Goal: Task Accomplishment & Management: Manage account settings

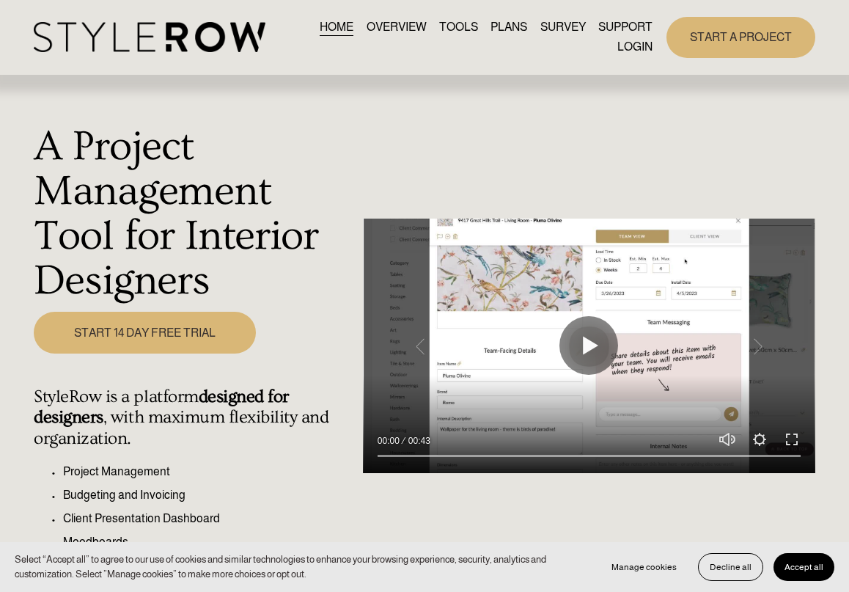
click at [209, 37] on img at bounding box center [149, 37] width 231 height 30
click at [641, 45] on link "LOGIN" at bounding box center [634, 47] width 35 height 20
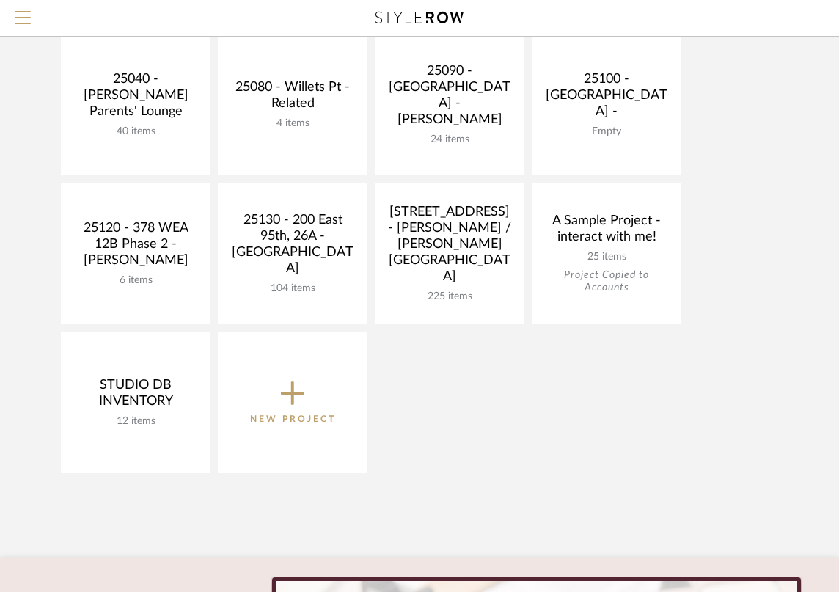
scroll to position [918, 0]
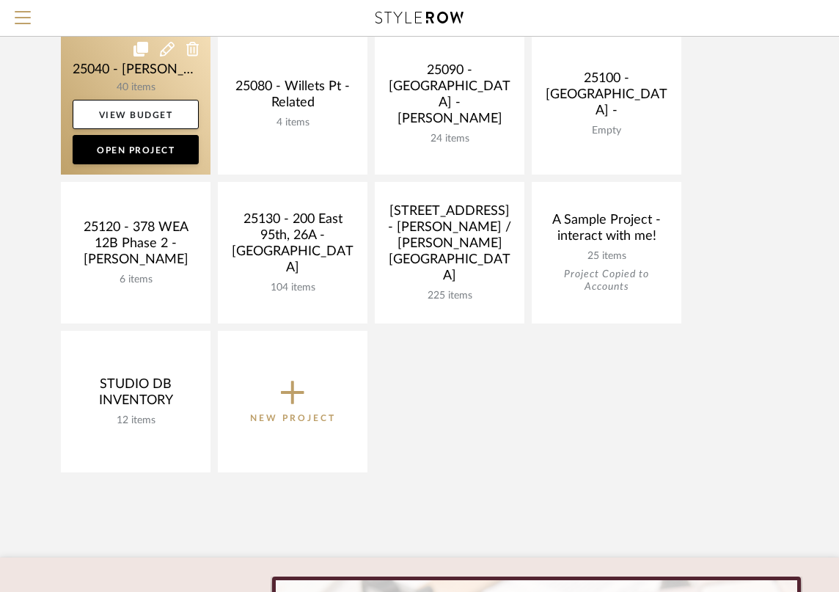
click at [130, 59] on link at bounding box center [136, 103] width 150 height 141
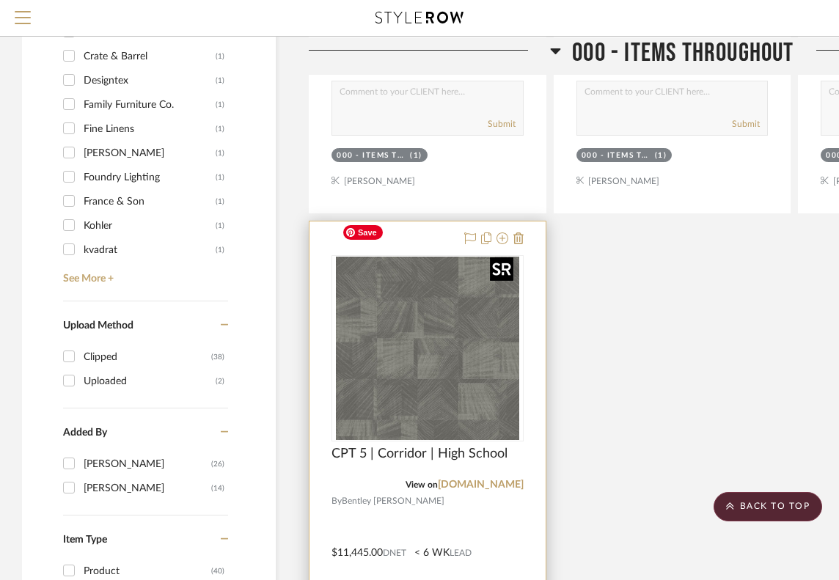
scroll to position [1498, 0]
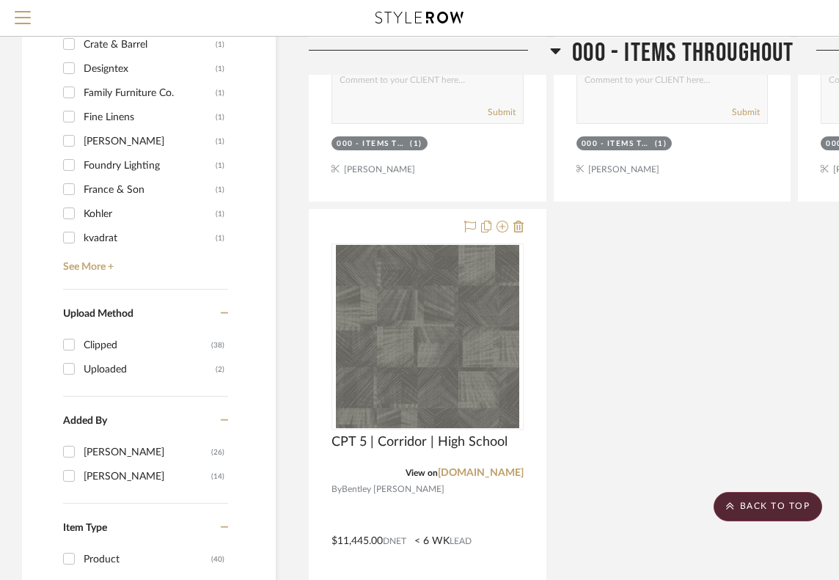
drag, startPoint x: 773, startPoint y: 14, endPoint x: 520, endPoint y: 29, distance: 252.6
click at [520, 29] on div at bounding box center [419, 18] width 748 height 36
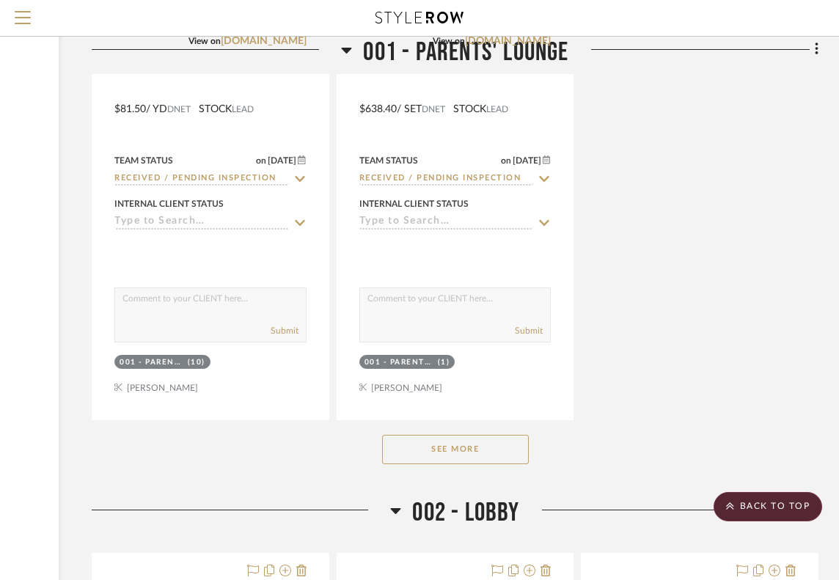
scroll to position [4028, 217]
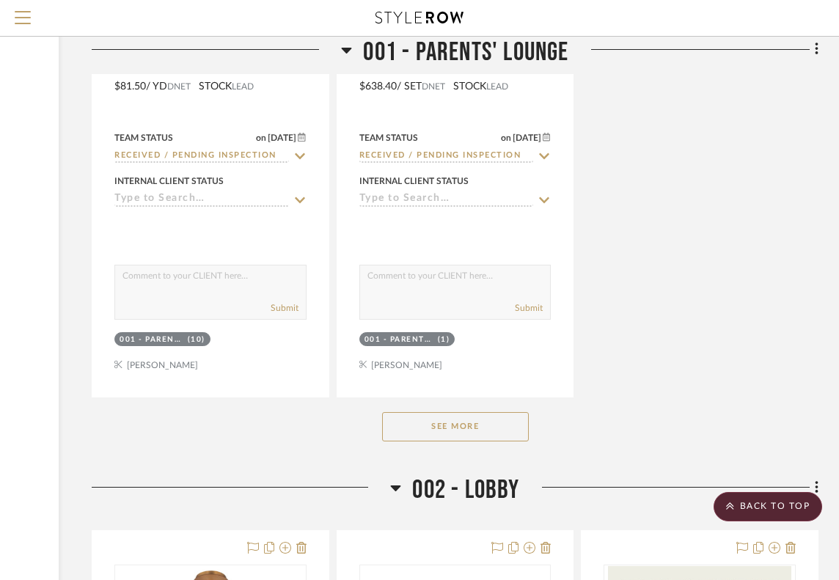
click at [501, 412] on button "See More" at bounding box center [455, 426] width 147 height 29
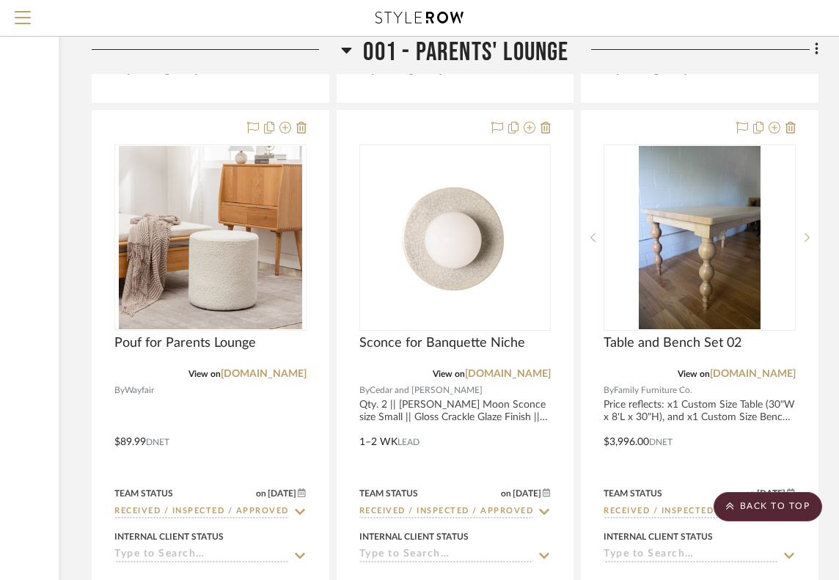
scroll to position [4341, 217]
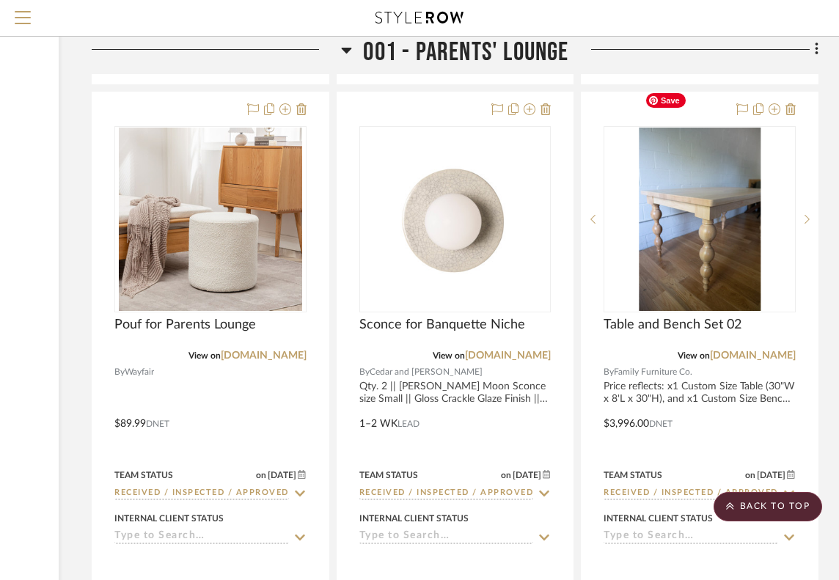
click at [663, 104] on span "Save" at bounding box center [666, 100] width 40 height 15
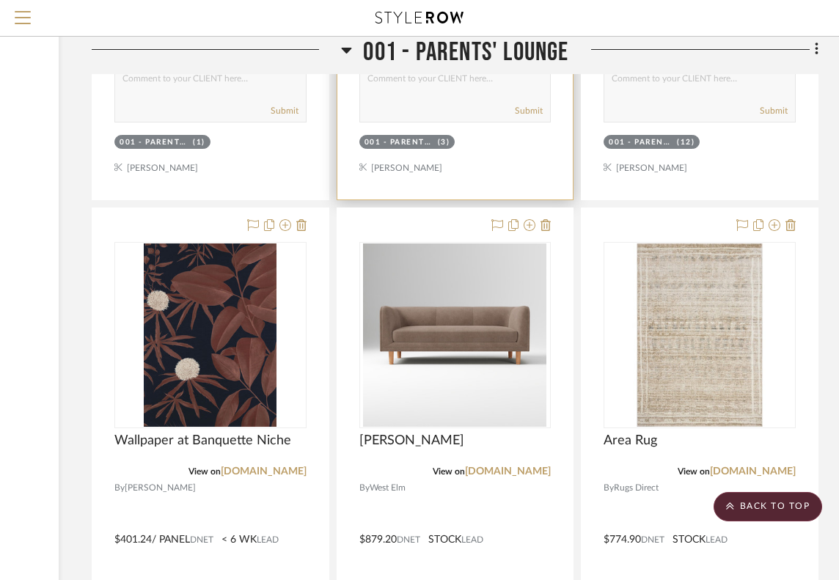
scroll to position [6275, 217]
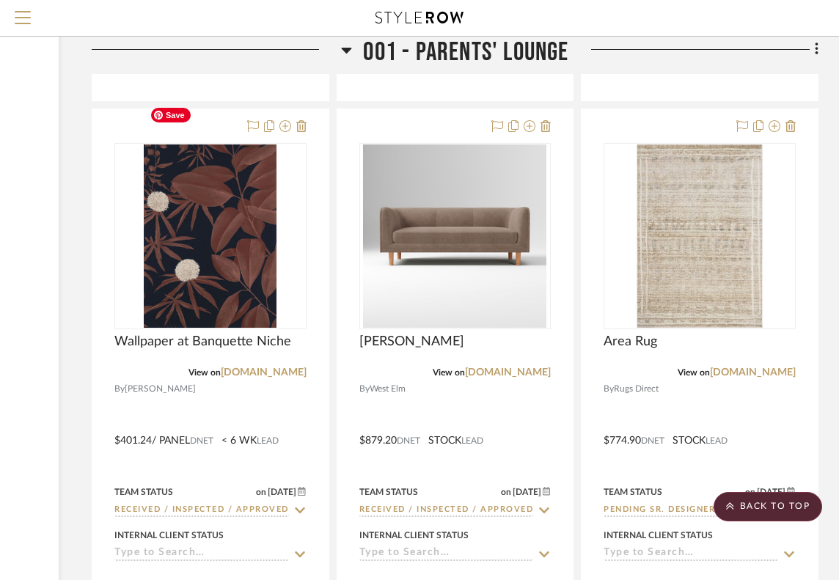
click at [169, 115] on span "Save" at bounding box center [171, 115] width 40 height 15
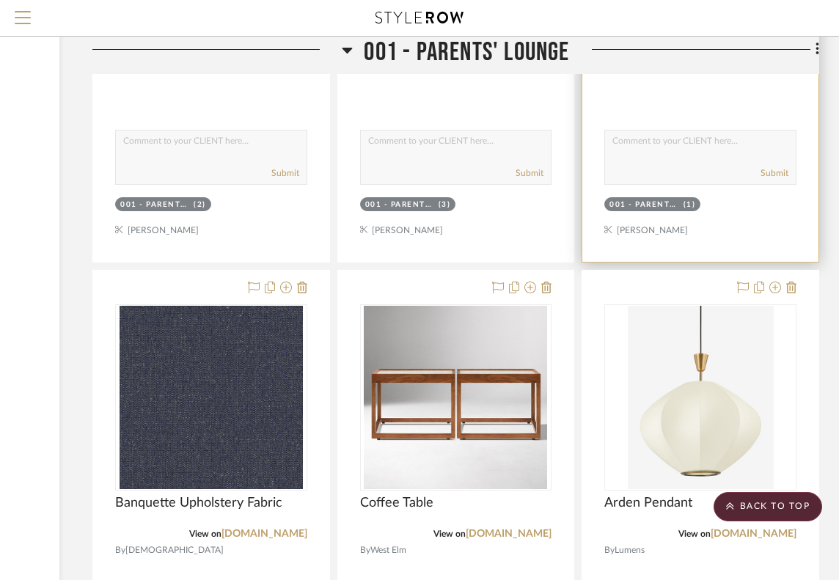
scroll to position [3428, 216]
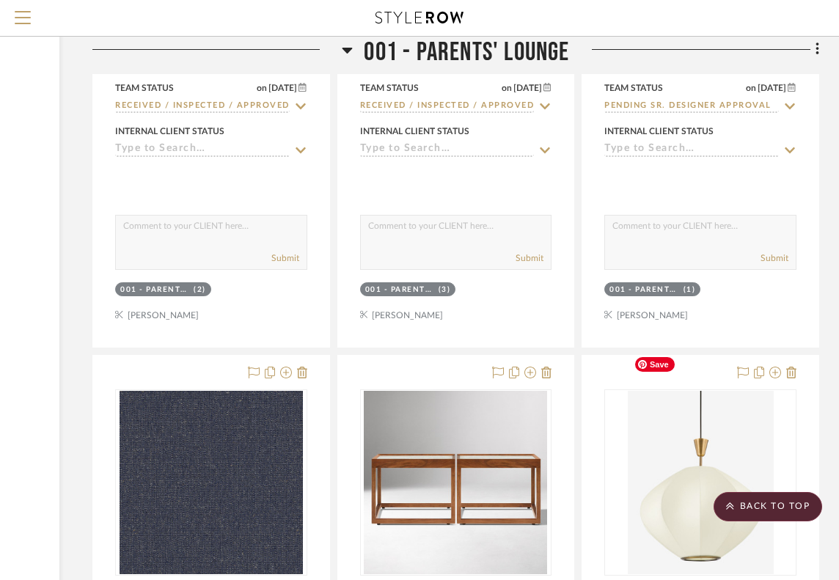
click at [649, 363] on span "Save" at bounding box center [655, 364] width 40 height 15
click at [0, 0] on img at bounding box center [0, 0] width 0 height 0
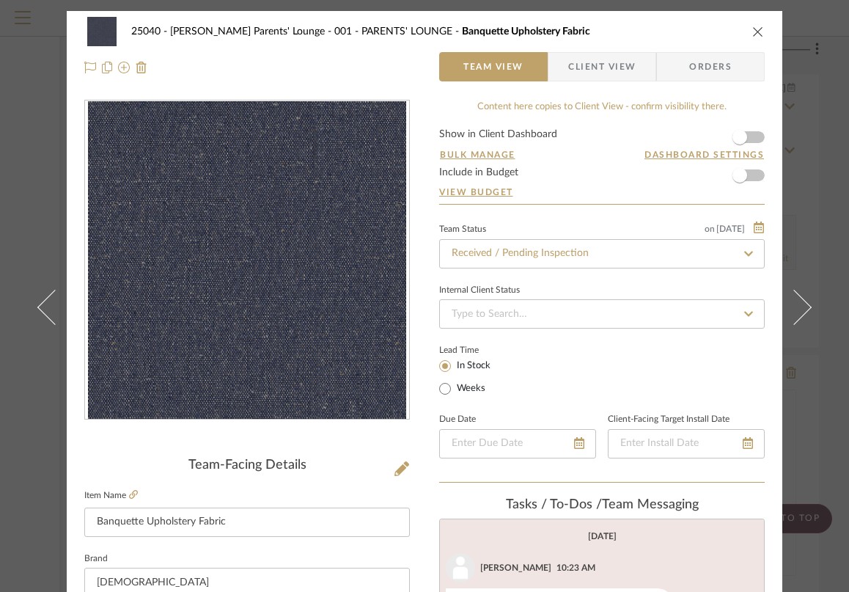
scroll to position [38, 0]
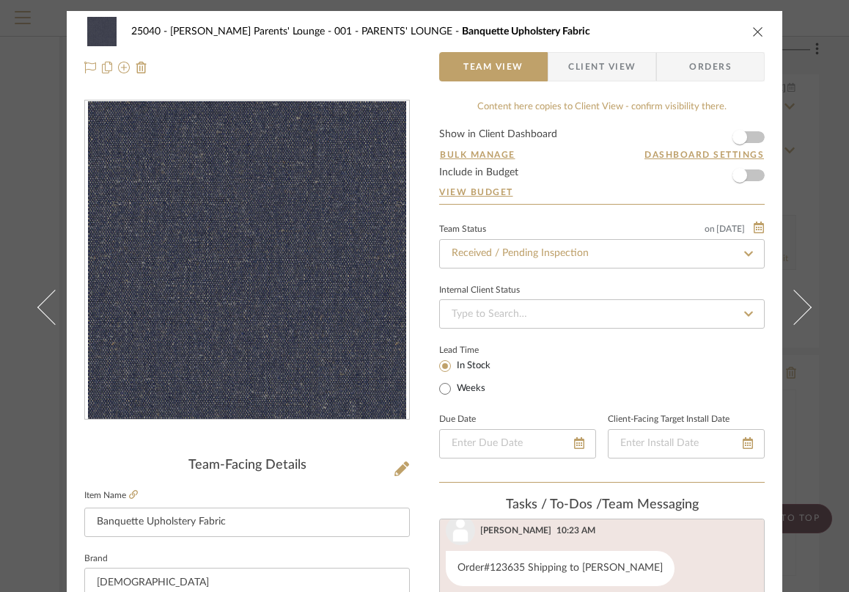
click at [752, 29] on icon "close" at bounding box center [758, 32] width 12 height 12
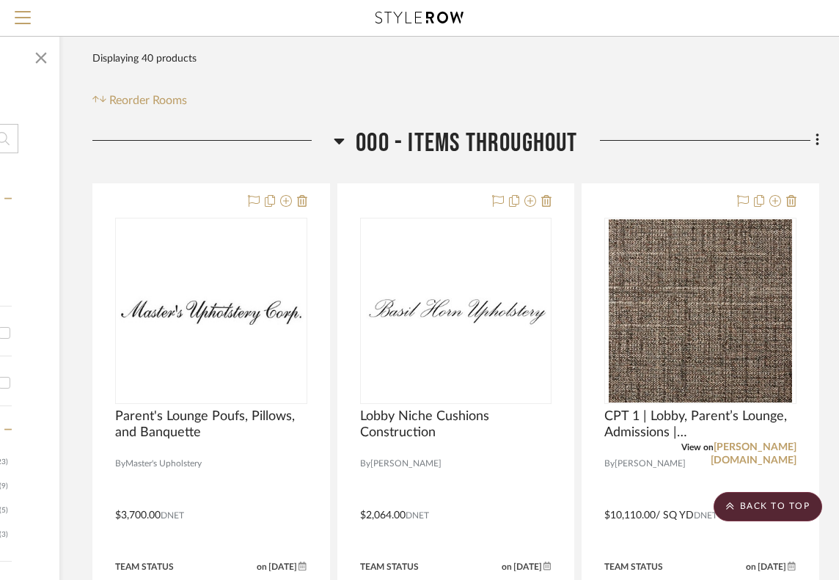
scroll to position [114, 216]
